Goal: Task Accomplishment & Management: Manage account settings

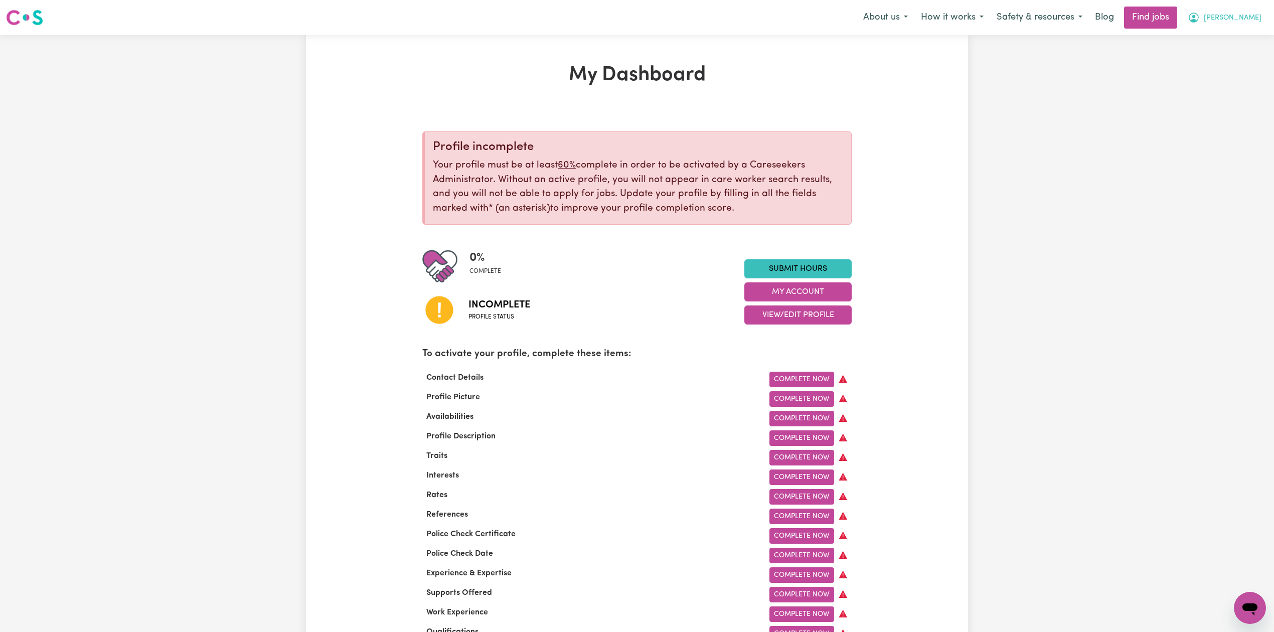
click at [1210, 19] on span "[PERSON_NAME]" at bounding box center [1233, 18] width 58 height 11
click at [1202, 74] on link "Logout" at bounding box center [1227, 76] width 79 height 19
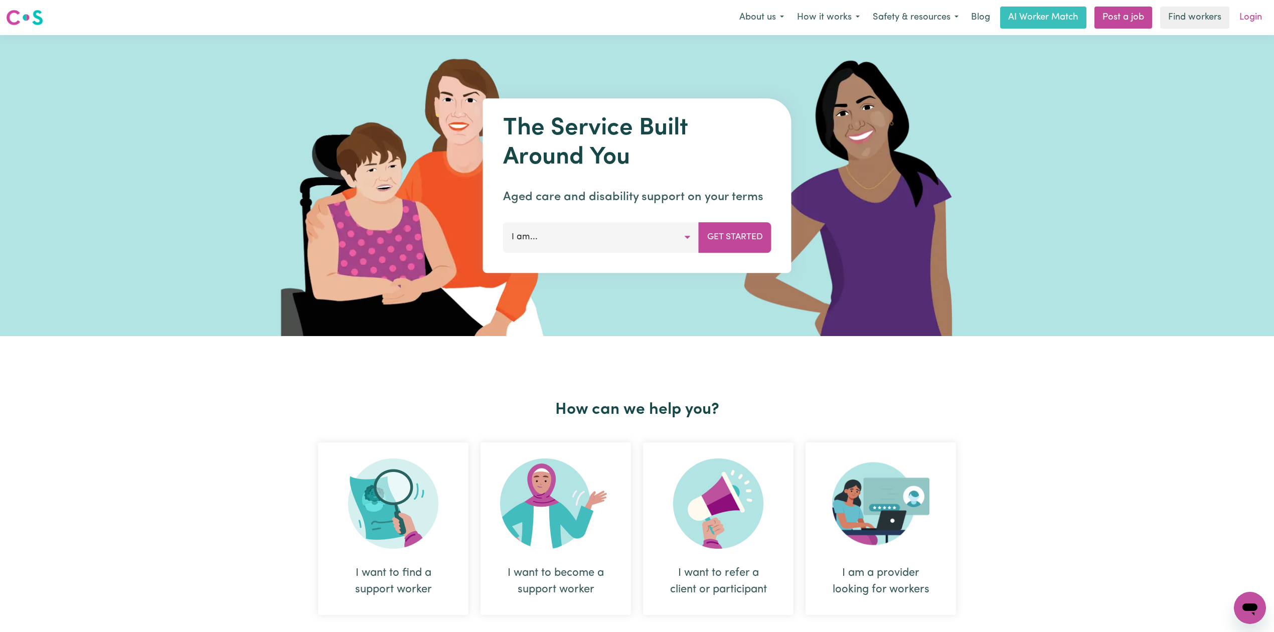
click at [1255, 21] on link "Login" at bounding box center [1250, 18] width 35 height 22
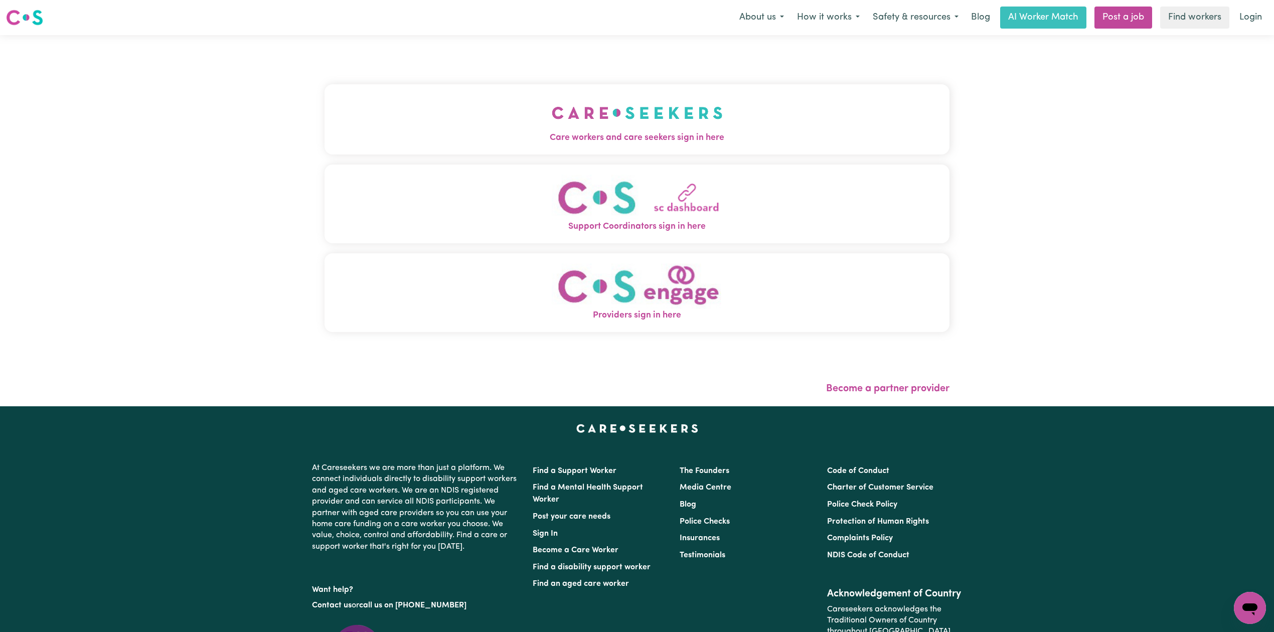
click at [368, 157] on div "Care workers and care seekers sign in here Support Coordinators sign in here Pr…" at bounding box center [636, 213] width 625 height 316
drag, startPoint x: 396, startPoint y: 119, endPoint x: 339, endPoint y: 159, distance: 69.0
click at [396, 119] on button "Care workers and care seekers sign in here" at bounding box center [636, 119] width 625 height 70
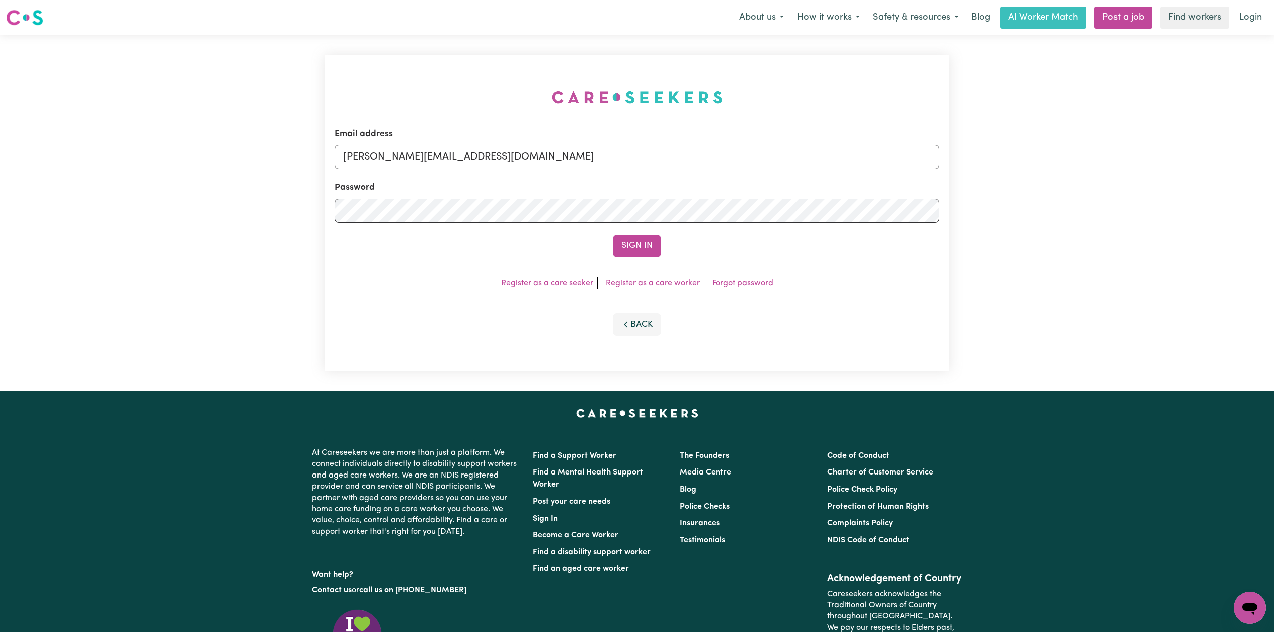
click at [452, 181] on div "Password" at bounding box center [636, 202] width 605 height 42
drag, startPoint x: 437, startPoint y: 162, endPoint x: 434, endPoint y: 168, distance: 7.0
click at [437, 162] on input "[PERSON_NAME][EMAIL_ADDRESS][DOMAIN_NAME]" at bounding box center [636, 157] width 605 height 24
drag, startPoint x: 393, startPoint y: 151, endPoint x: 609, endPoint y: 165, distance: 216.1
click at [609, 164] on input "Superuser~[EMAIL_ADDRESS][DOMAIN_NAME]" at bounding box center [636, 157] width 605 height 24
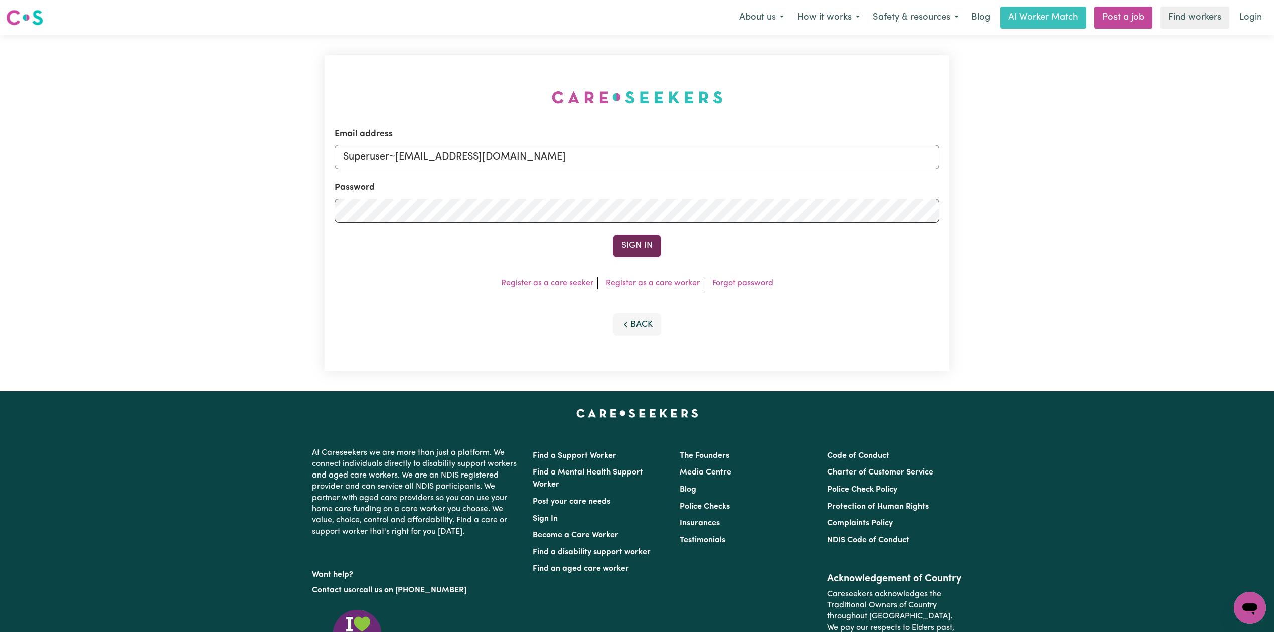
type input "Superuser~[EMAIL_ADDRESS][DOMAIN_NAME]"
click at [618, 241] on button "Sign In" at bounding box center [637, 246] width 48 height 22
